Goal: Information Seeking & Learning: Learn about a topic

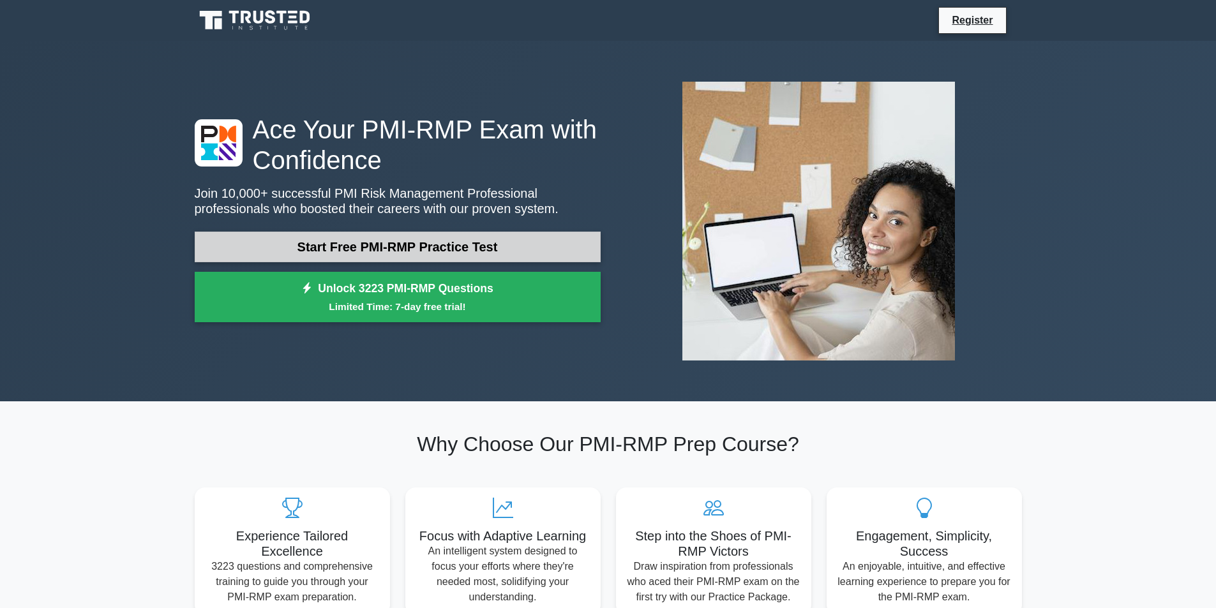
click at [343, 248] on link "Start Free PMI-RMP Practice Test" at bounding box center [398, 247] width 406 height 31
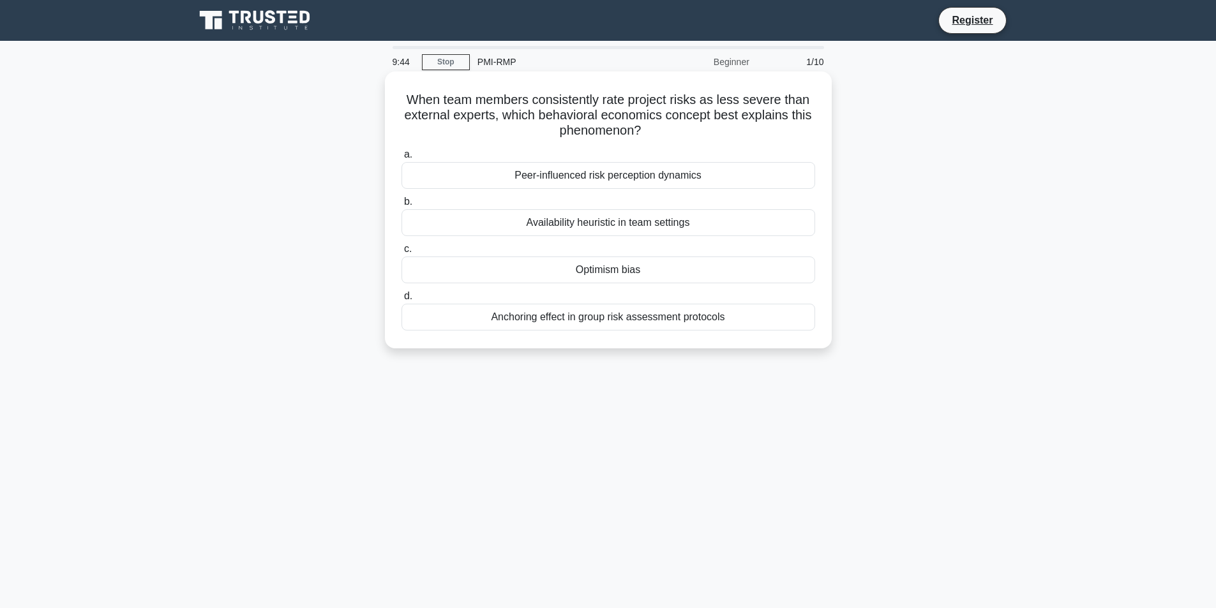
click at [570, 323] on div "Anchoring effect in group risk assessment protocols" at bounding box center [608, 317] width 414 height 27
click at [401, 301] on input "d. Anchoring effect in group risk assessment protocols" at bounding box center [401, 296] width 0 height 8
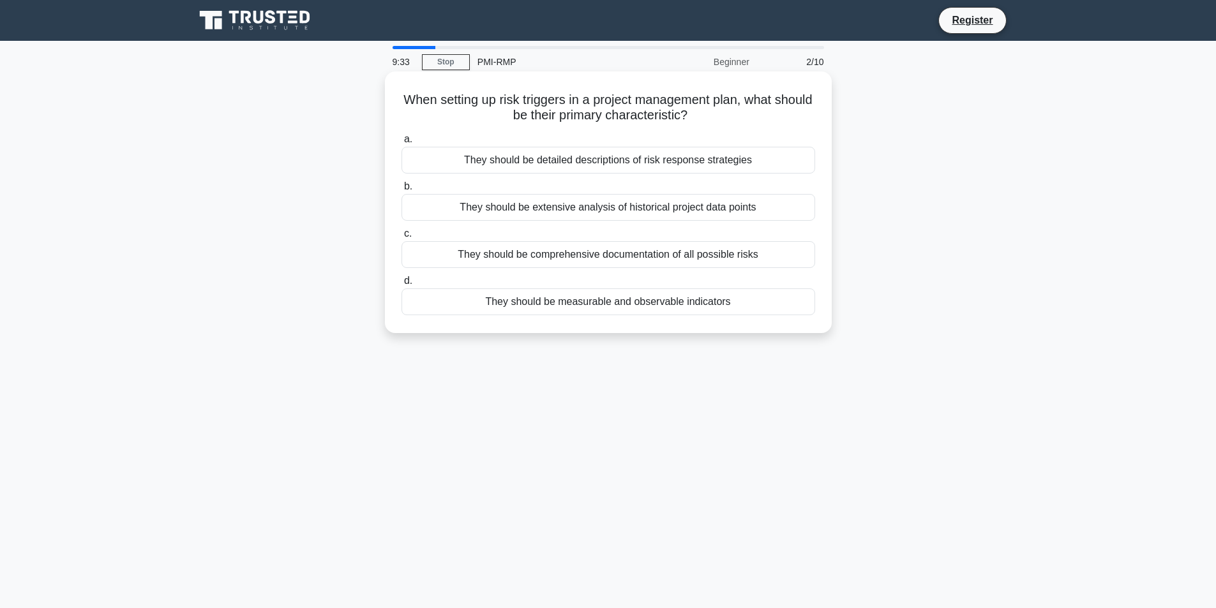
click at [579, 165] on div "They should be detailed descriptions of risk response strategies" at bounding box center [608, 160] width 414 height 27
click at [401, 144] on input "a. They should be detailed descriptions of risk response strategies" at bounding box center [401, 139] width 0 height 8
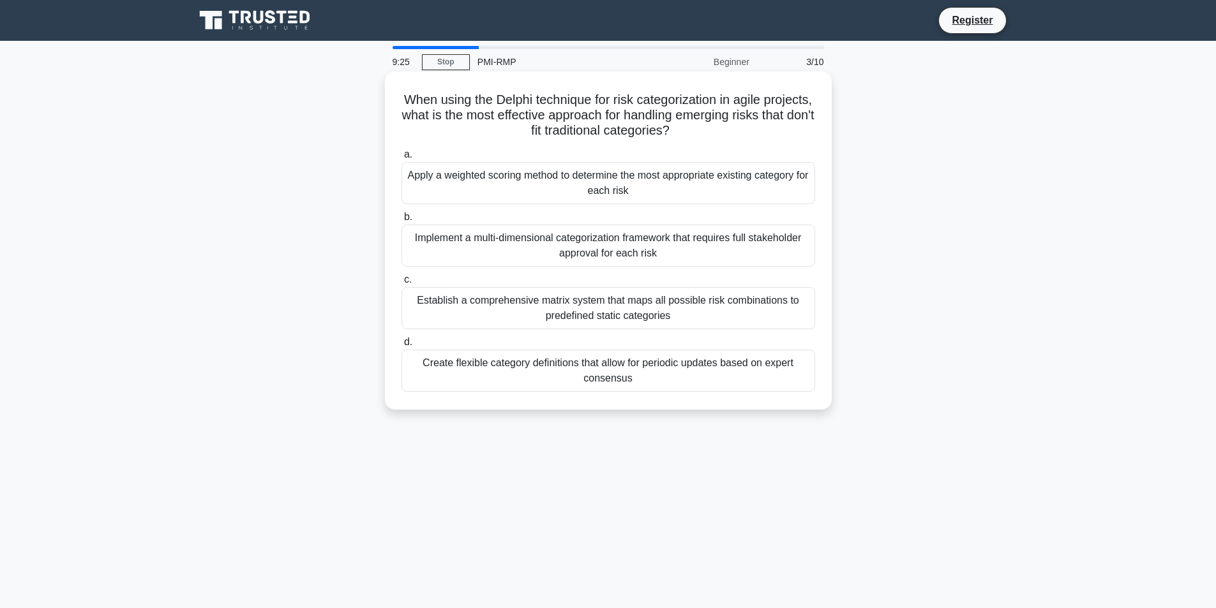
click at [608, 250] on div "Implement a multi-dimensional categorization framework that requires full stake…" at bounding box center [608, 246] width 414 height 42
click at [401, 221] on input "b. Implement a multi-dimensional categorization framework that requires full st…" at bounding box center [401, 217] width 0 height 8
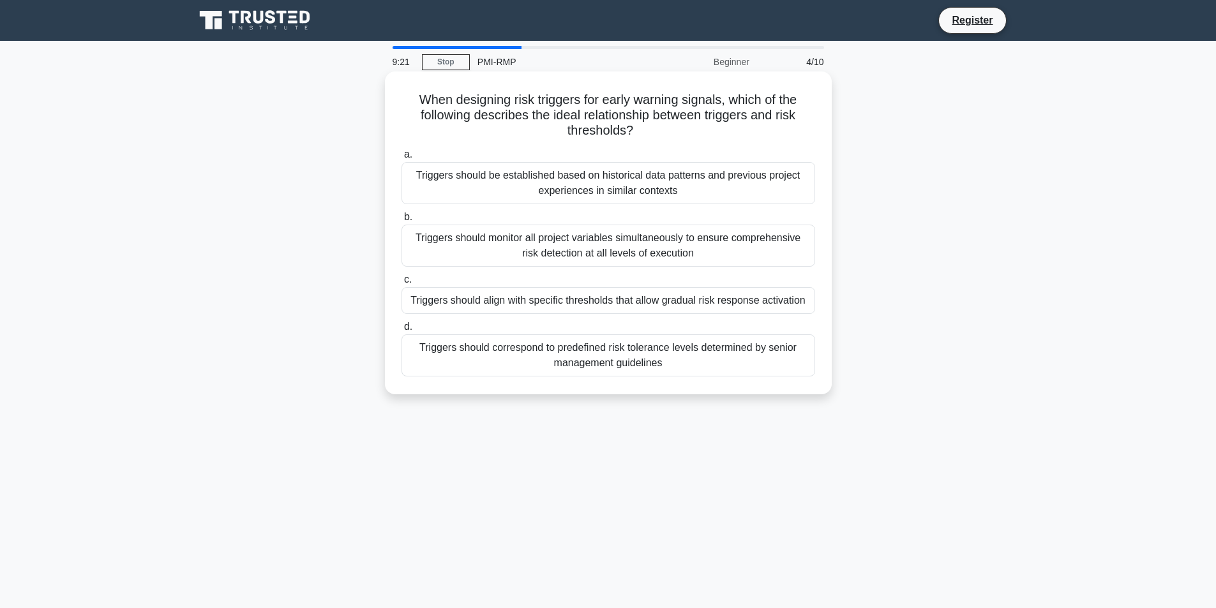
click at [624, 188] on div "Triggers should be established based on historical data patterns and previous p…" at bounding box center [608, 183] width 414 height 42
click at [401, 159] on input "a. Triggers should be established based on historical data patterns and previou…" at bounding box center [401, 155] width 0 height 8
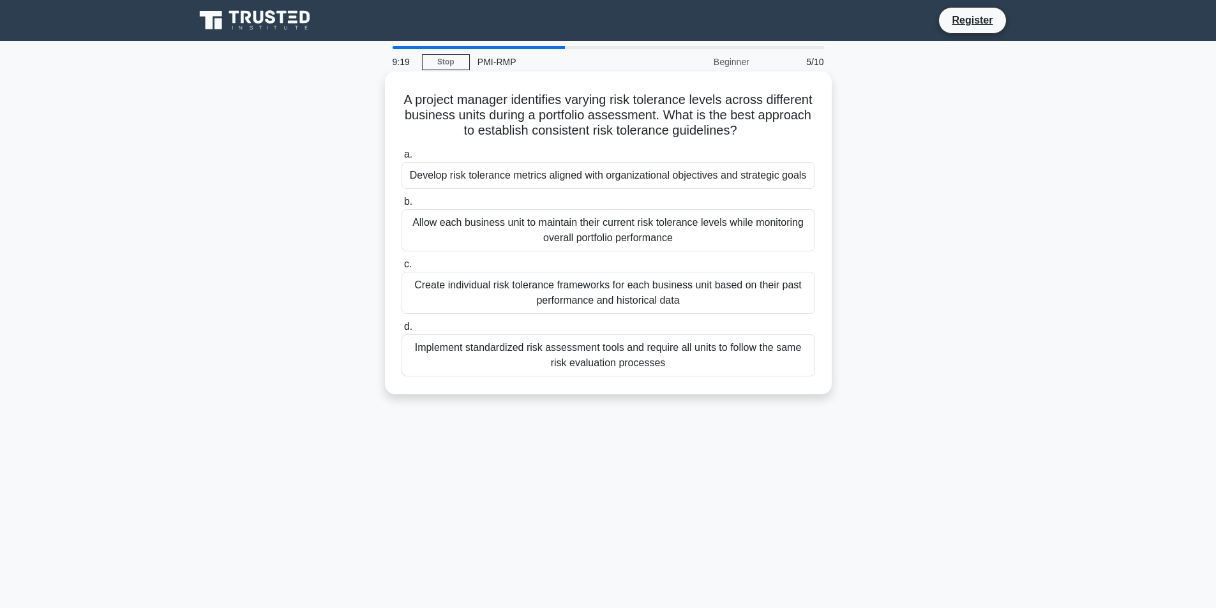
click at [620, 299] on div "Create individual risk tolerance frameworks for each business unit based on the…" at bounding box center [608, 293] width 414 height 42
click at [401, 269] on input "c. Create individual risk tolerance frameworks for each business unit based on …" at bounding box center [401, 264] width 0 height 8
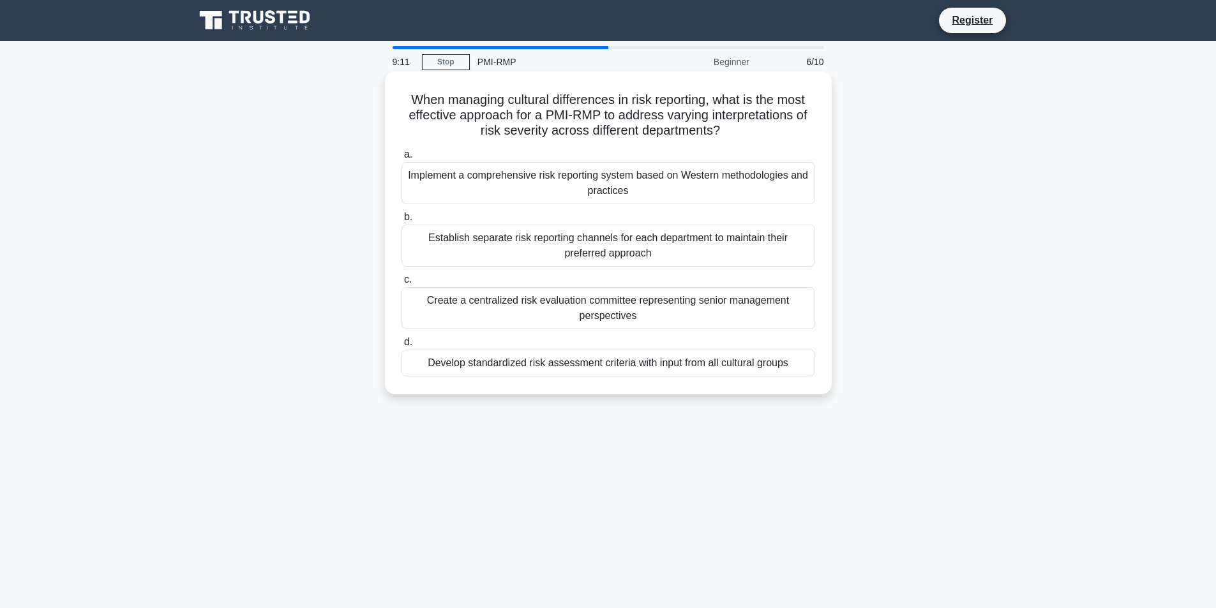
click at [616, 306] on div "Create a centralized risk evaluation committee representing senior management p…" at bounding box center [608, 308] width 414 height 42
click at [401, 284] on input "c. Create a centralized risk evaluation committee representing senior managemen…" at bounding box center [401, 280] width 0 height 8
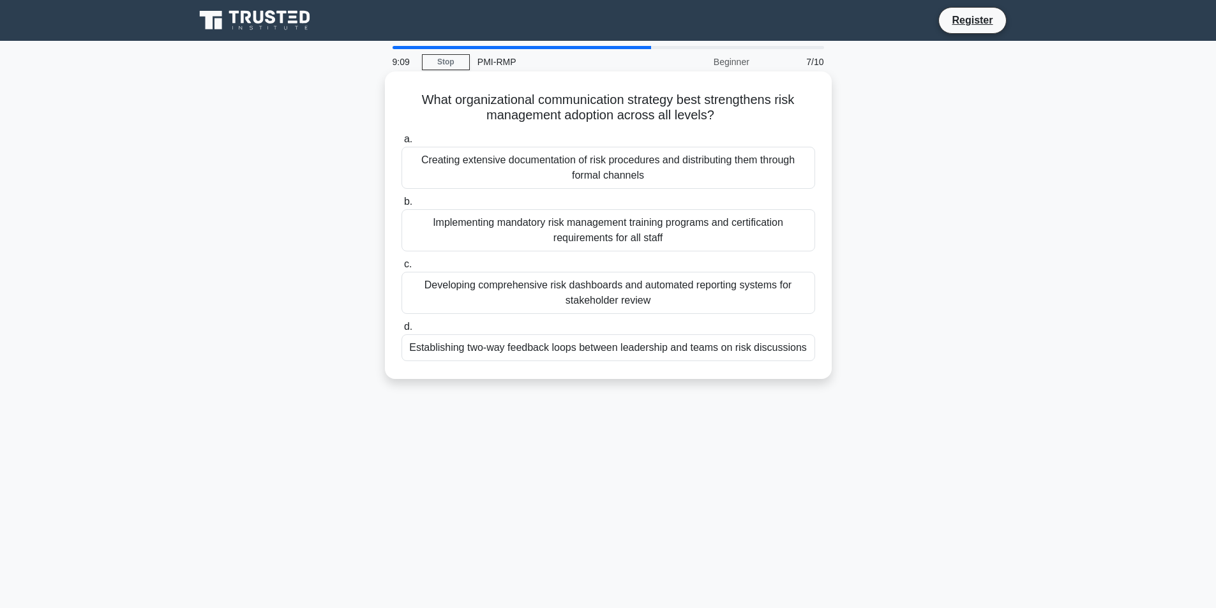
click at [633, 237] on div "Implementing mandatory risk management training programs and certification requ…" at bounding box center [608, 230] width 414 height 42
click at [401, 206] on input "b. Implementing mandatory risk management training programs and certification r…" at bounding box center [401, 202] width 0 height 8
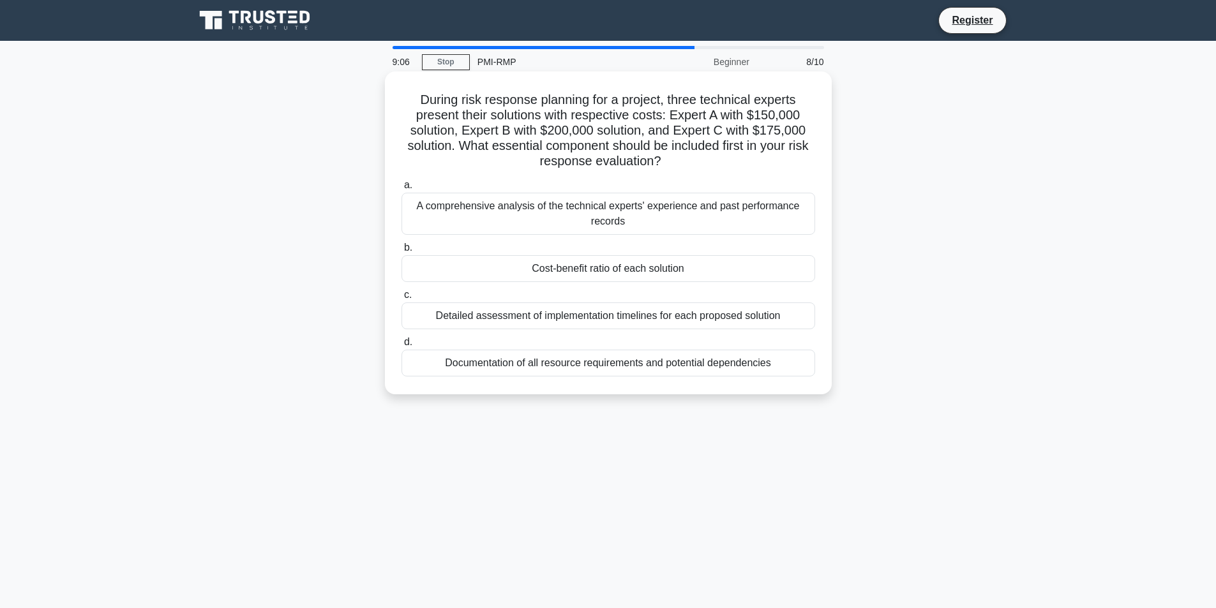
click at [624, 297] on label "c. Detailed assessment of implementation timelines for each proposed solution" at bounding box center [608, 308] width 414 height 42
click at [401, 297] on input "c. Detailed assessment of implementation timelines for each proposed solution" at bounding box center [401, 295] width 0 height 8
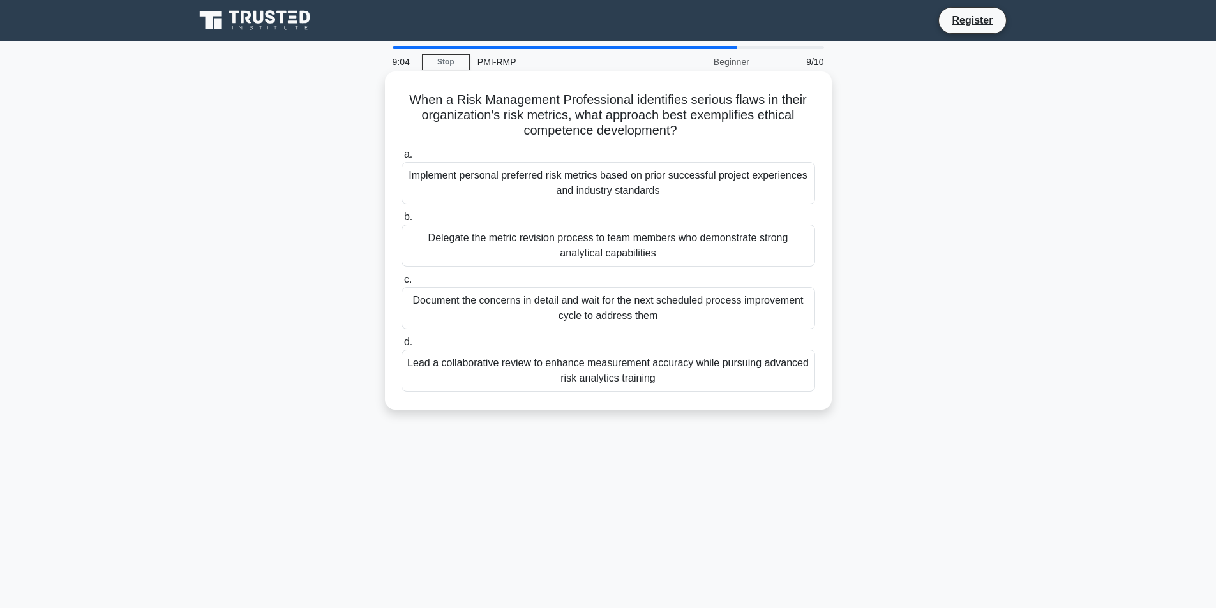
click at [616, 310] on div "Document the concerns in detail and wait for the next scheduled process improve…" at bounding box center [608, 308] width 414 height 42
click at [401, 284] on input "c. Document the concerns in detail and wait for the next scheduled process impr…" at bounding box center [401, 280] width 0 height 8
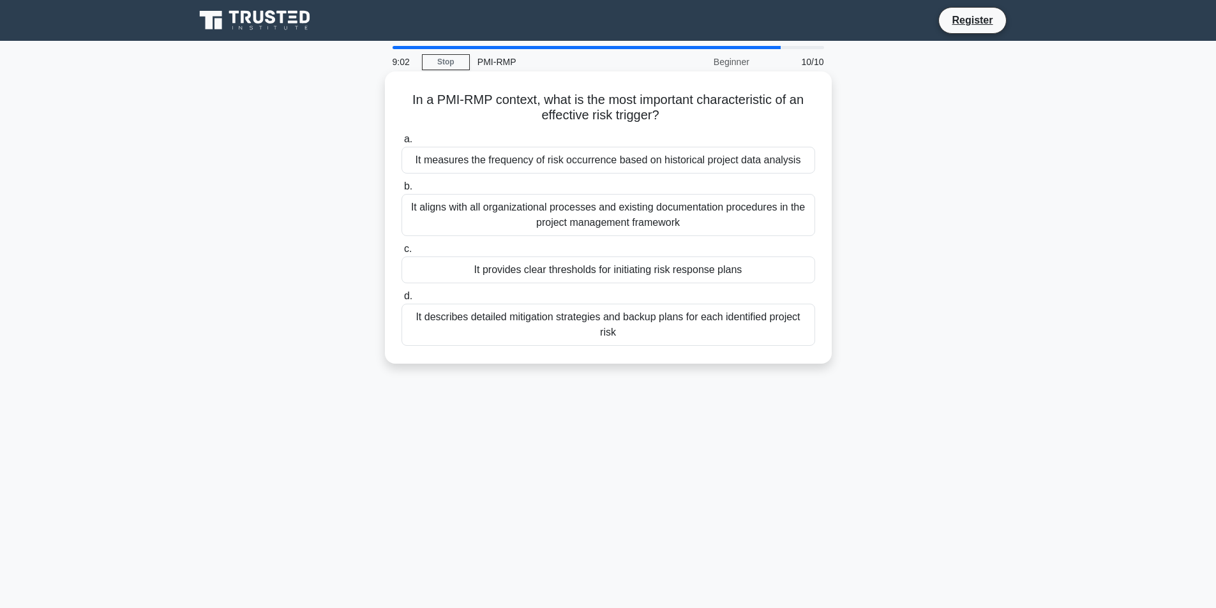
click at [619, 327] on div "It describes detailed mitigation strategies and backup plans for each identifie…" at bounding box center [608, 325] width 414 height 42
click at [401, 301] on input "d. It describes detailed mitigation strategies and backup plans for each identi…" at bounding box center [401, 296] width 0 height 8
